Goal: Task Accomplishment & Management: Manage account settings

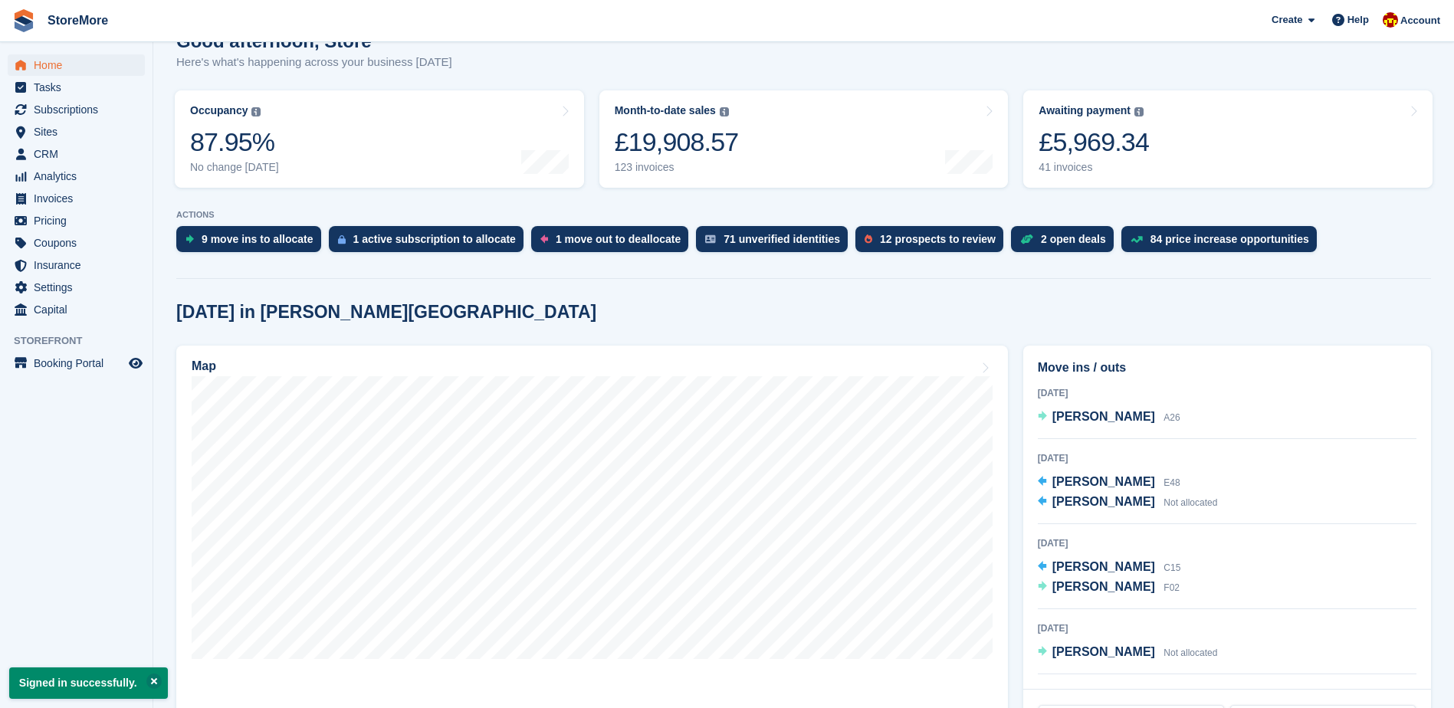
scroll to position [230, 0]
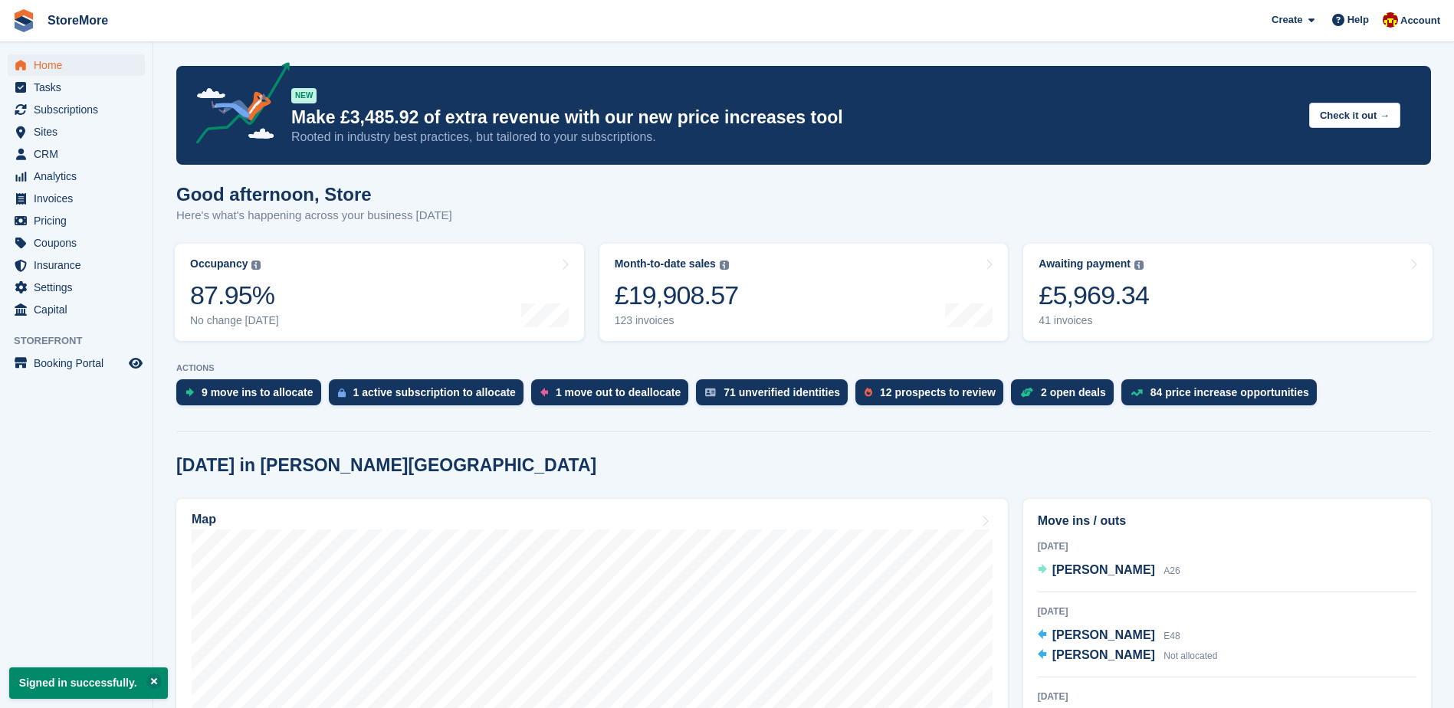
scroll to position [230, 0]
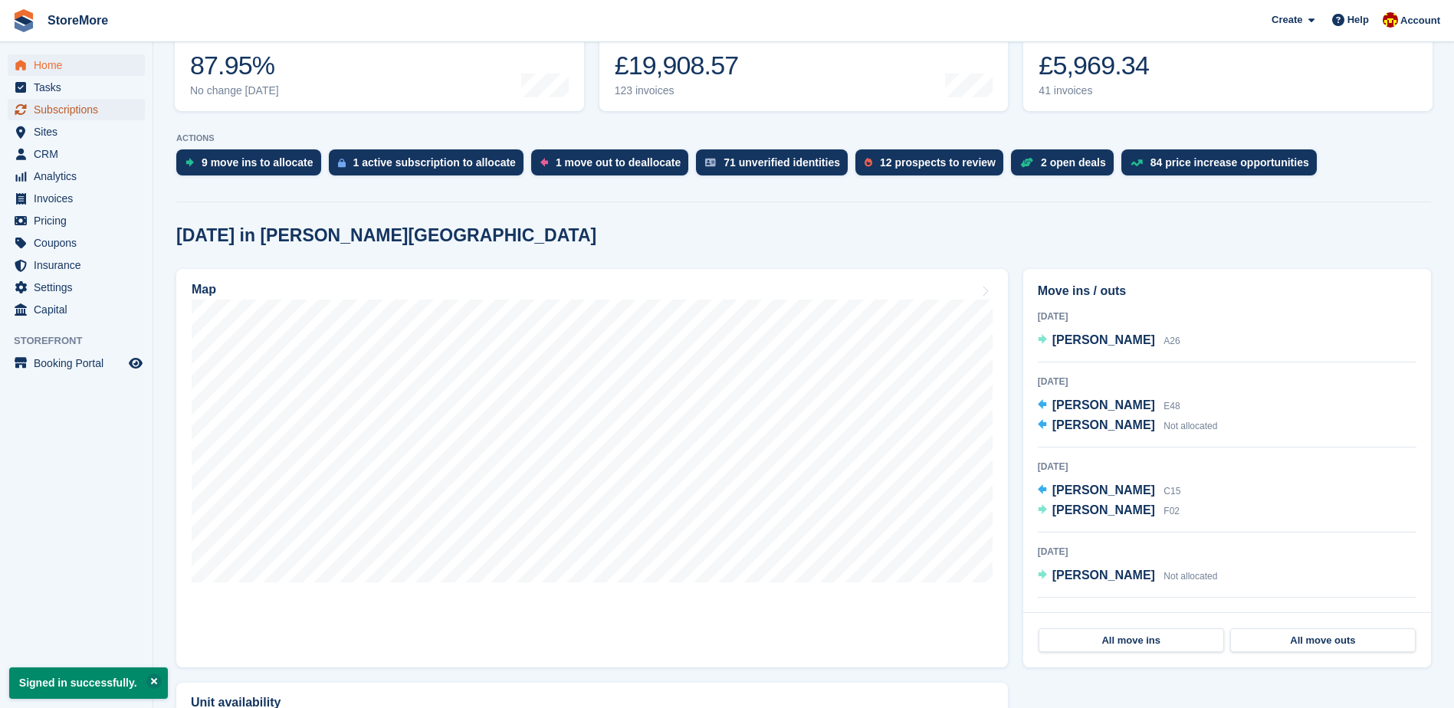
click at [111, 103] on span "Subscriptions" at bounding box center [80, 109] width 92 height 21
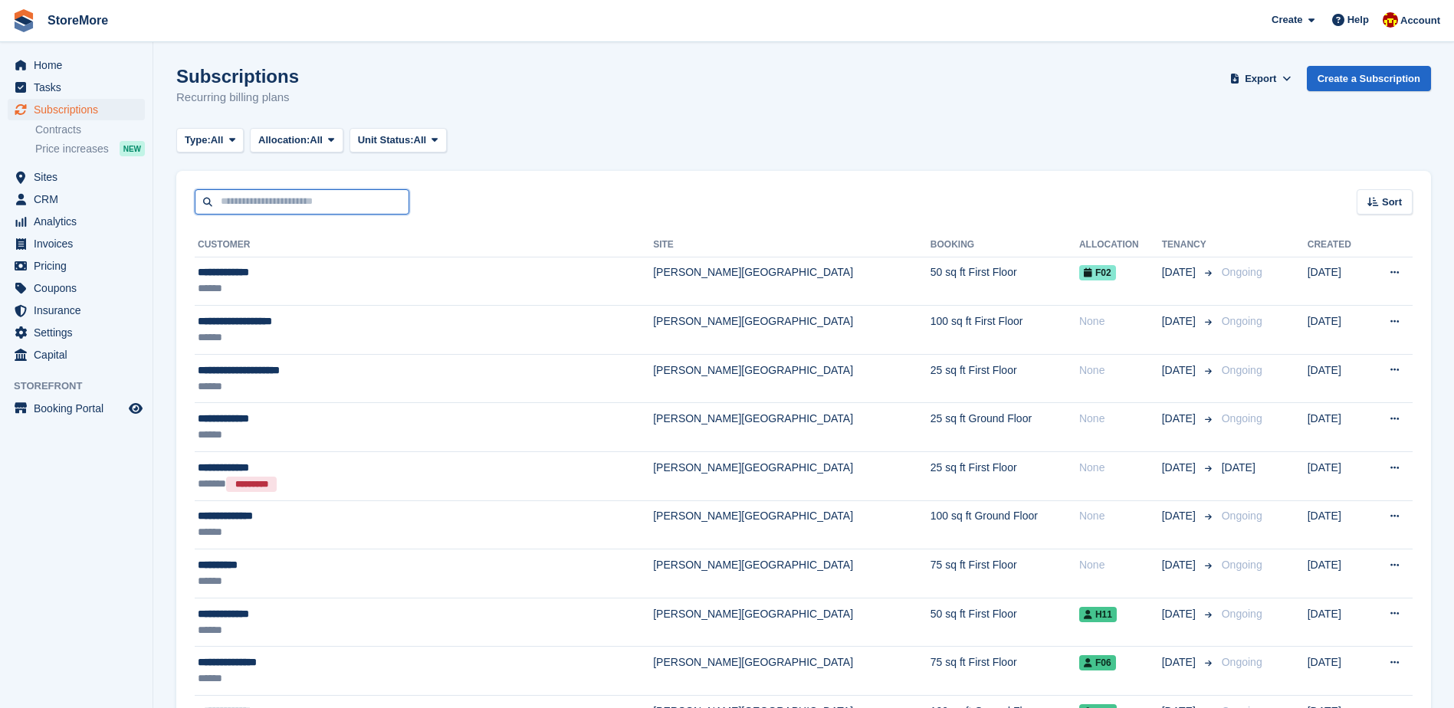
click at [316, 210] on input "text" at bounding box center [302, 201] width 215 height 25
type input "***"
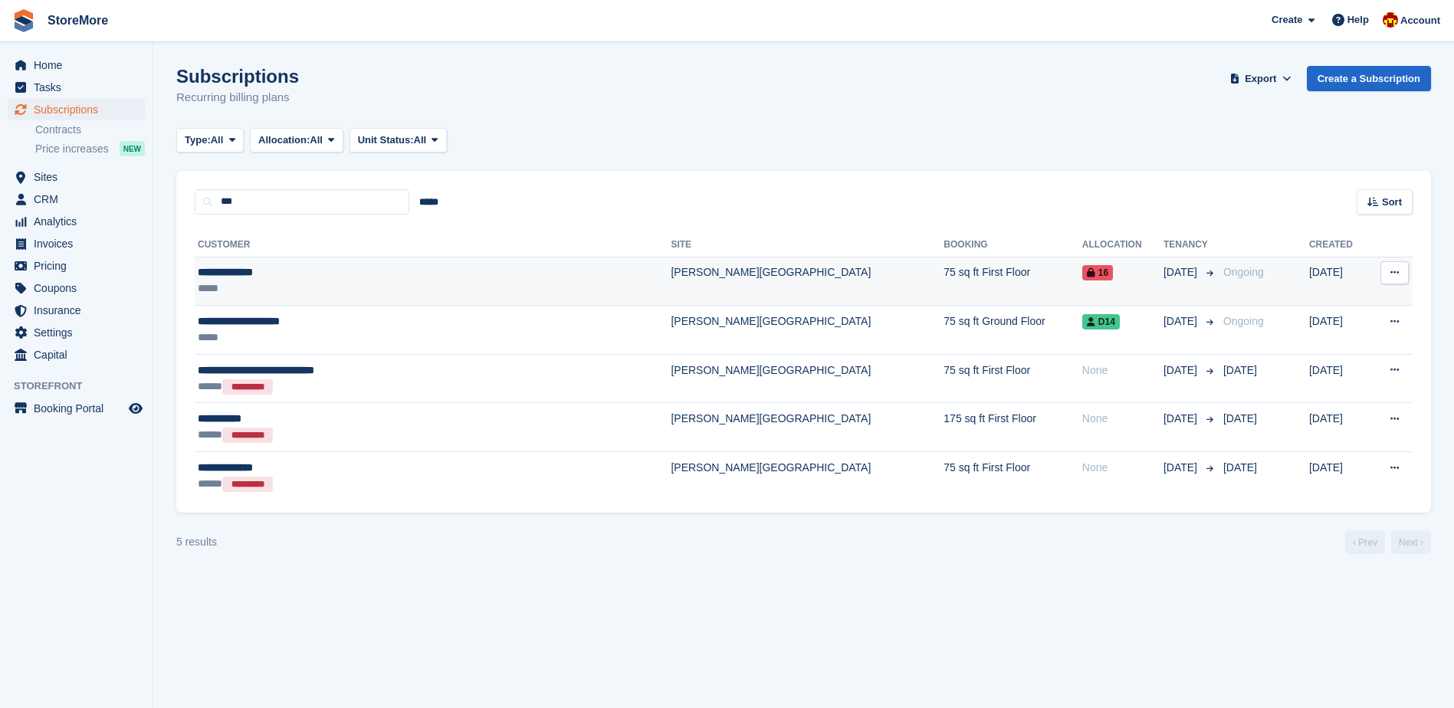
click at [310, 284] on div "*****" at bounding box center [371, 288] width 346 height 16
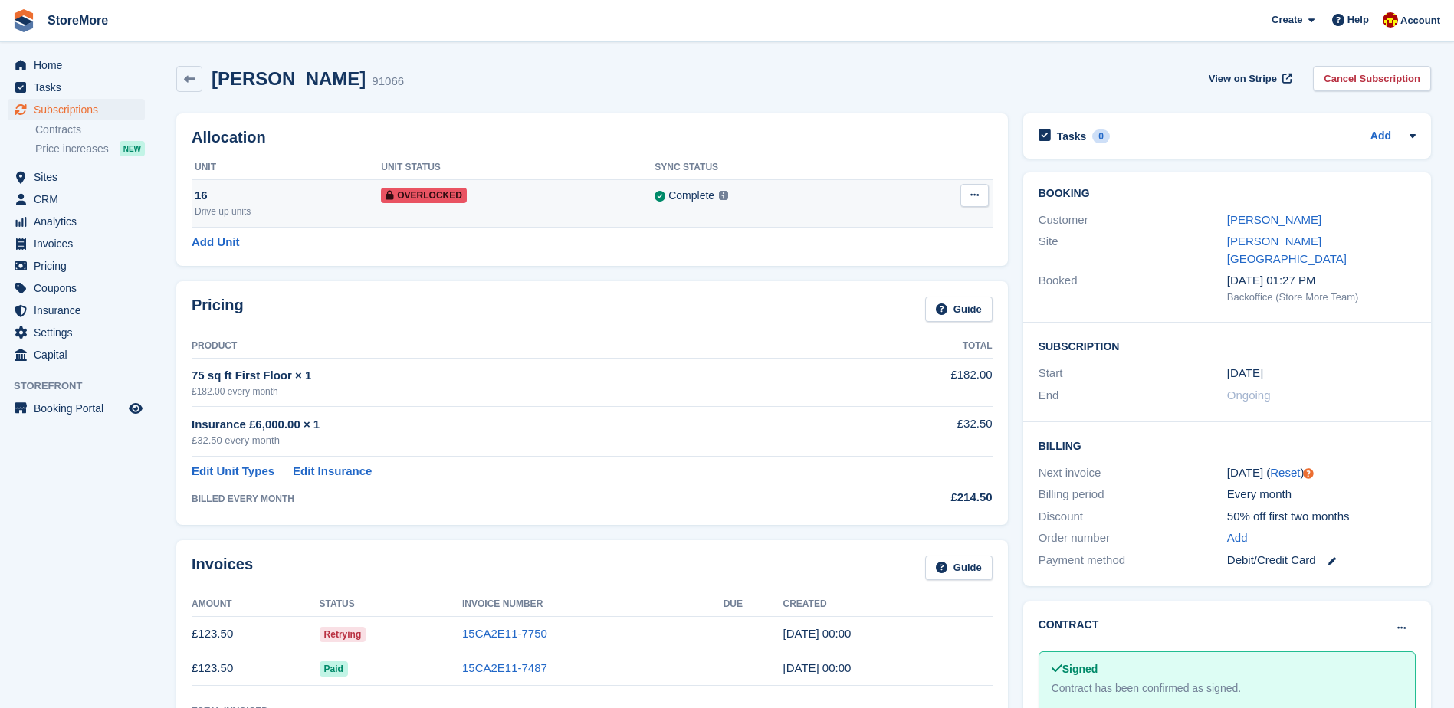
click at [439, 196] on span "Overlocked" at bounding box center [424, 195] width 86 height 15
click at [512, 629] on link "15CA2E11-7750" at bounding box center [504, 633] width 85 height 13
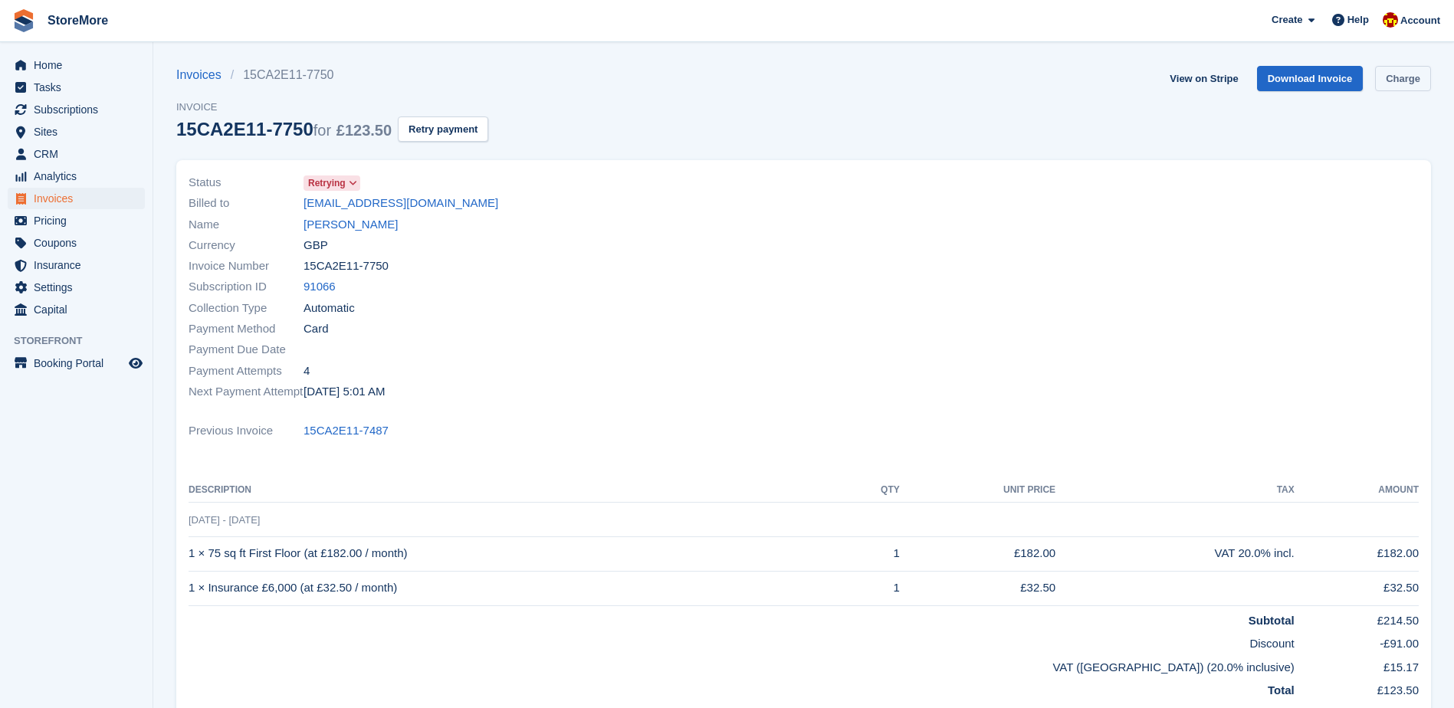
click at [1400, 76] on link "Charge" at bounding box center [1403, 78] width 56 height 25
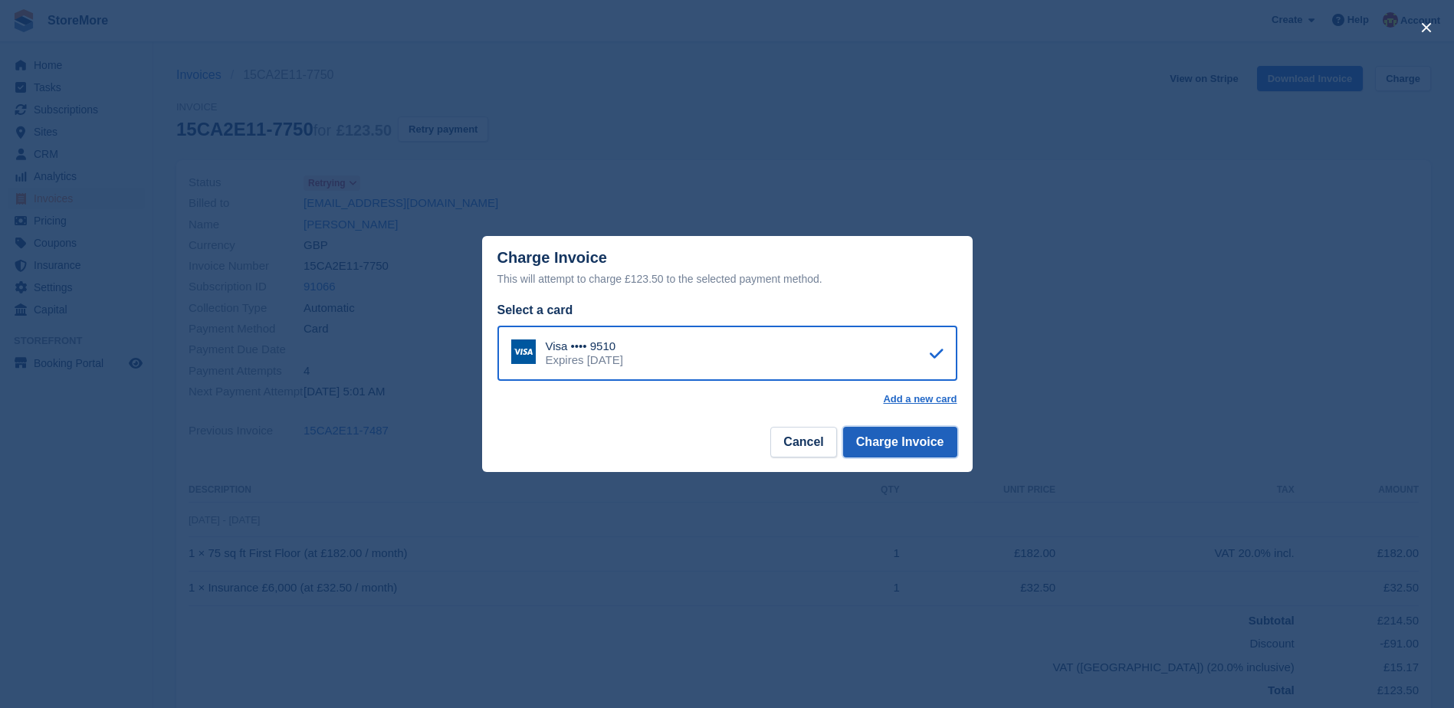
click at [910, 446] on button "Charge Invoice" at bounding box center [900, 442] width 114 height 31
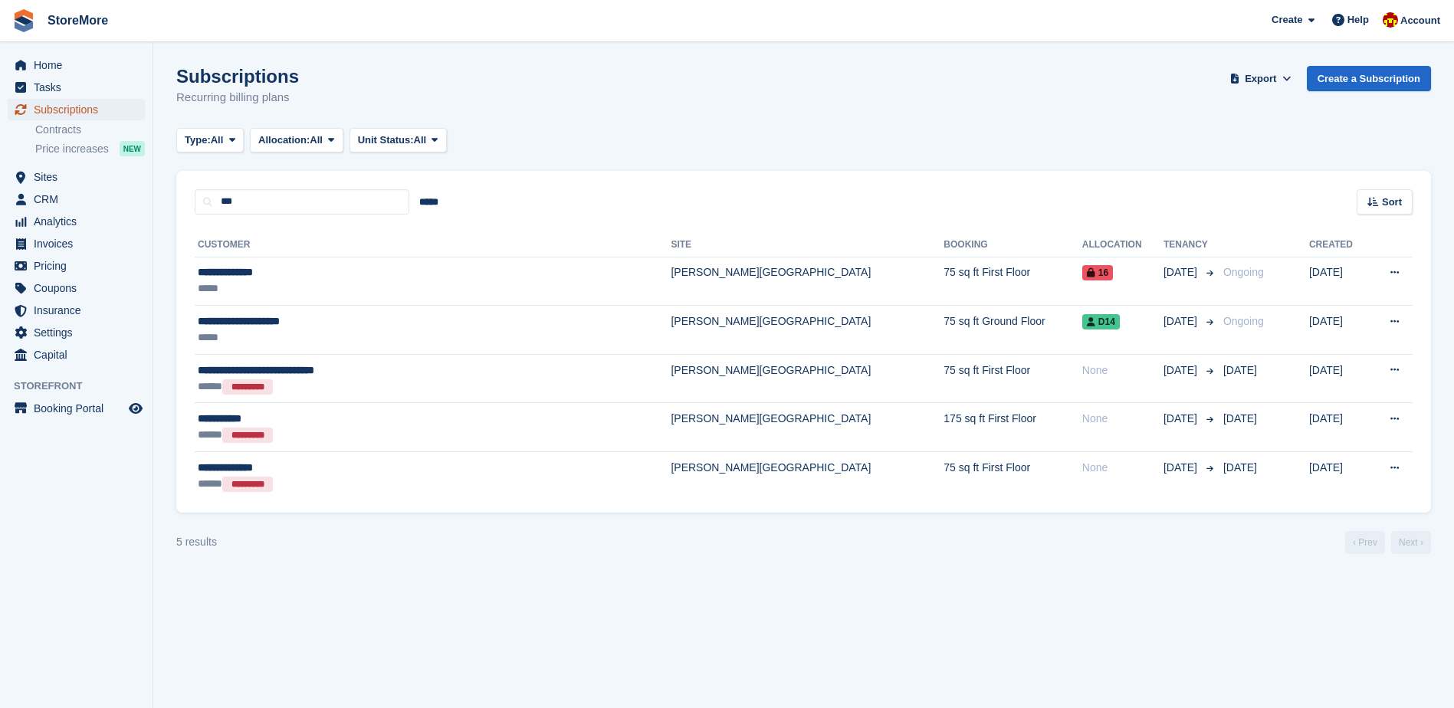
click at [133, 112] on link "Subscriptions" at bounding box center [76, 109] width 137 height 21
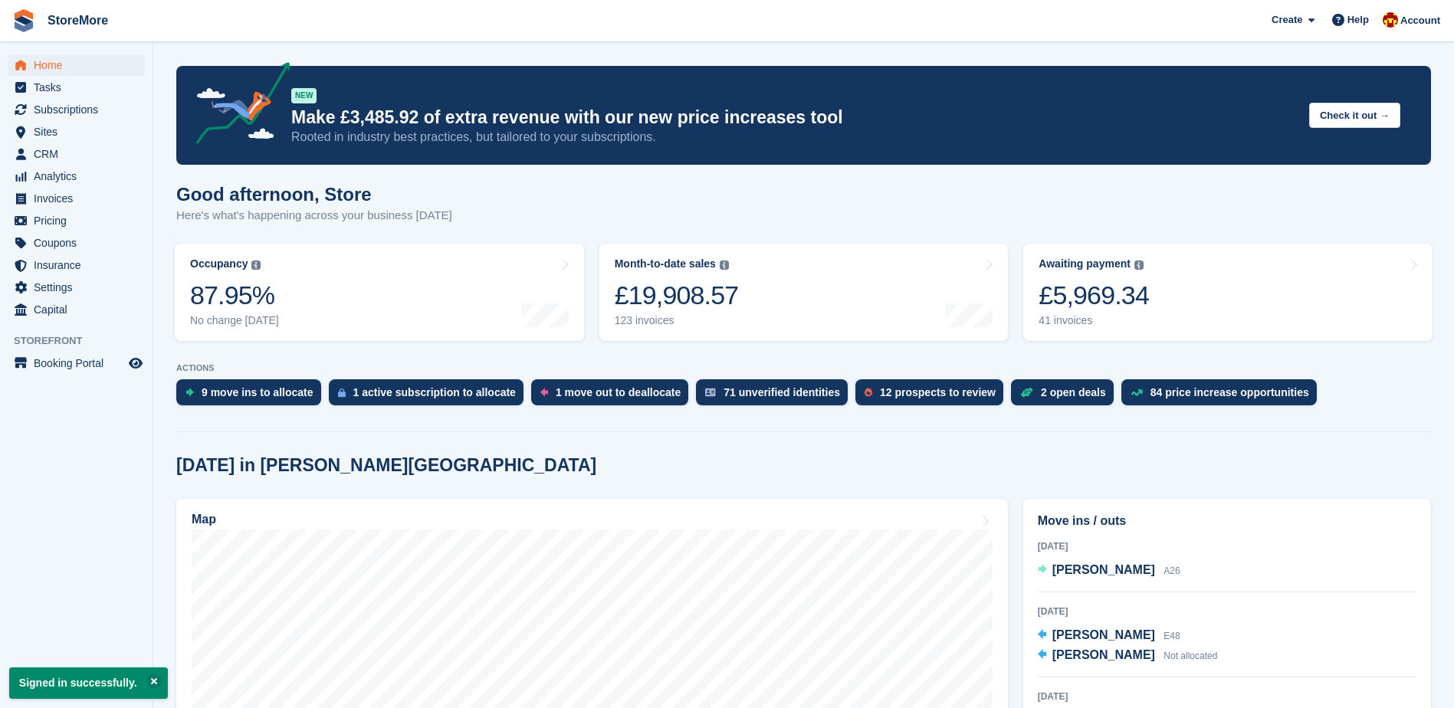
scroll to position [230, 0]
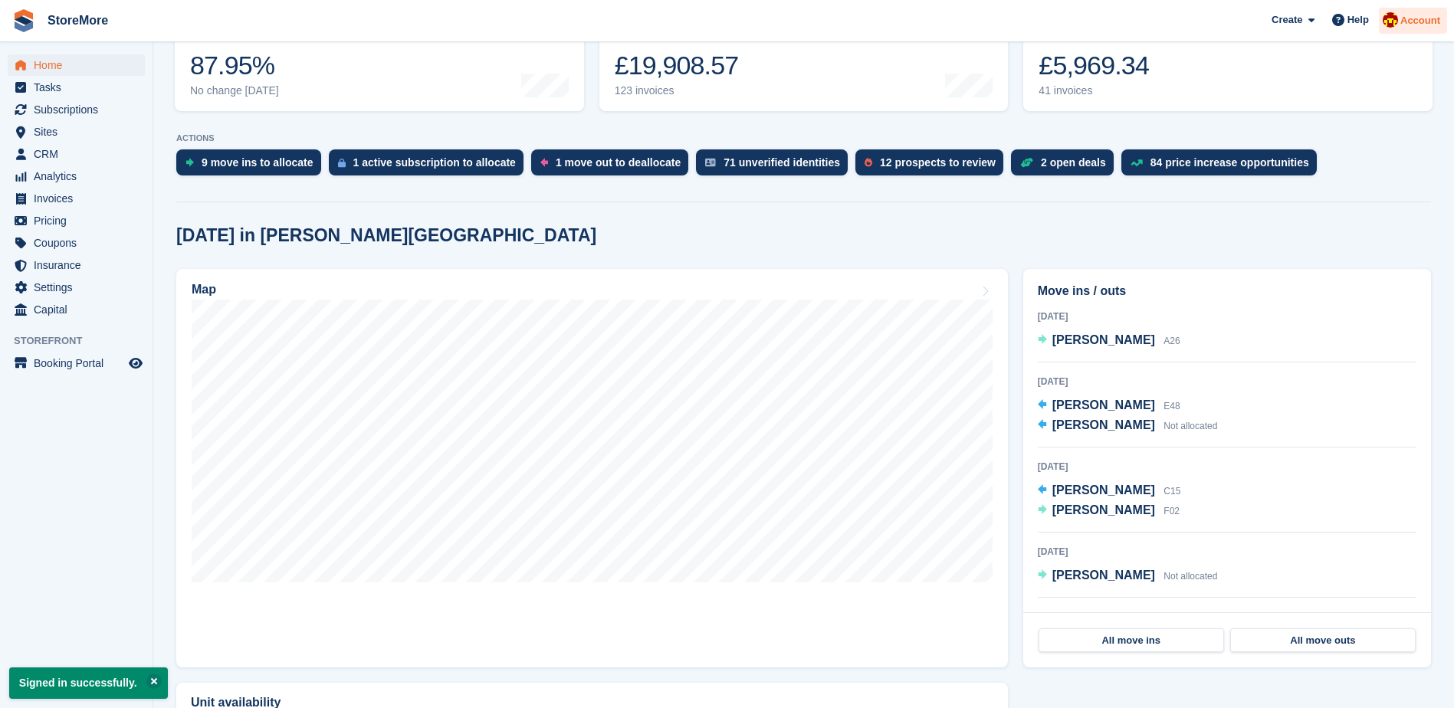
click at [1429, 30] on div "Account" at bounding box center [1412, 21] width 68 height 27
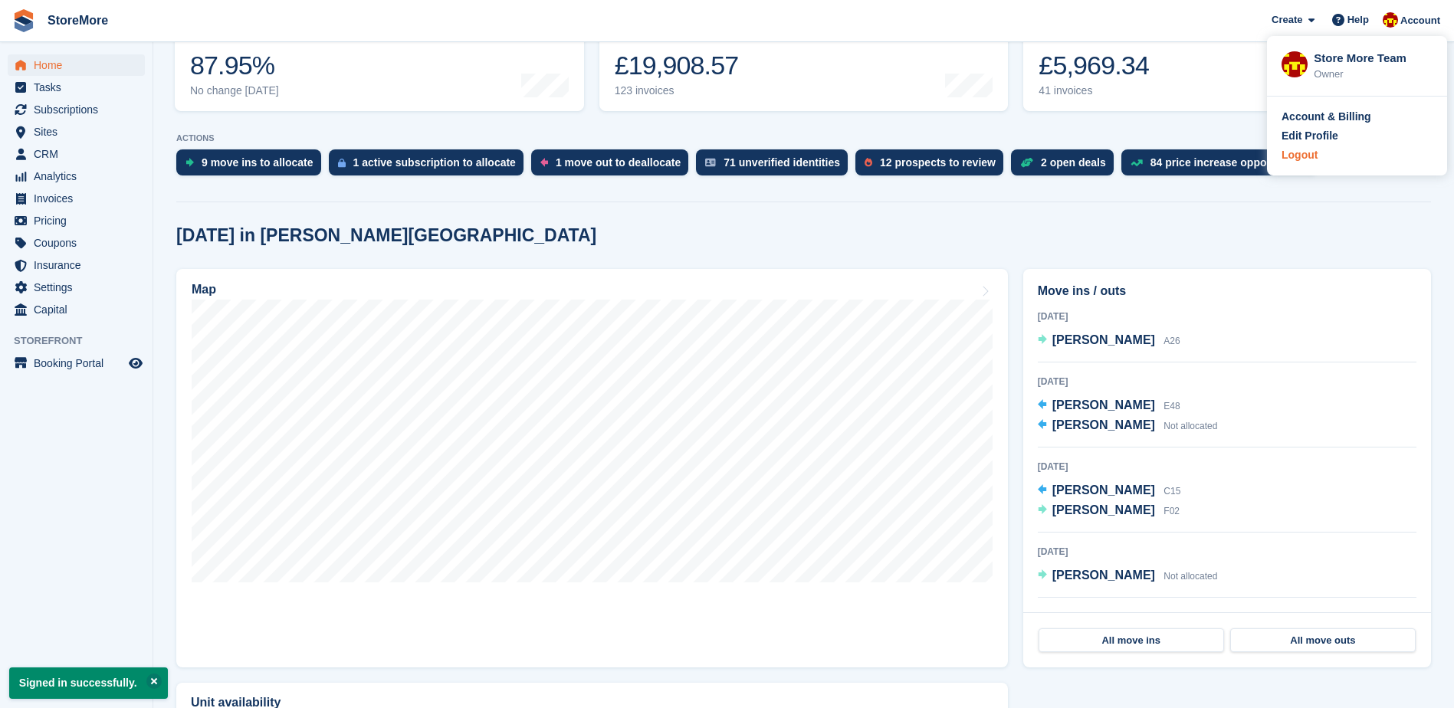
click at [1311, 158] on div "Logout" at bounding box center [1299, 155] width 36 height 16
